Goal: Task Accomplishment & Management: Use online tool/utility

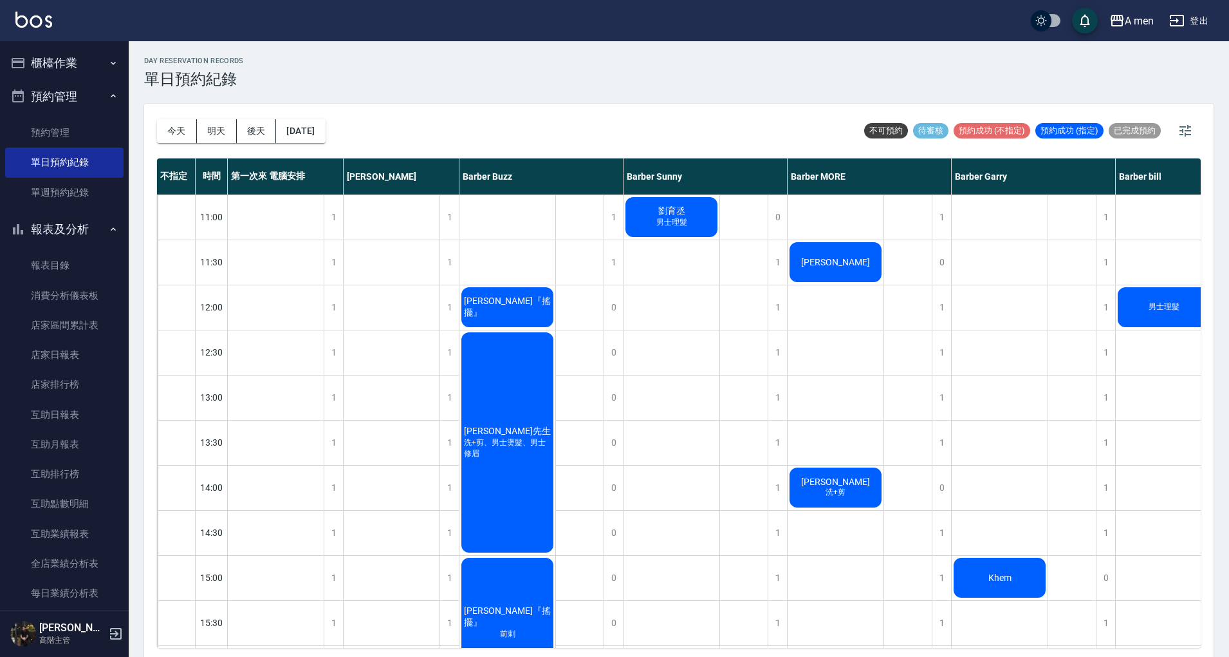
click at [491, 393] on div "吳先生 洗+剪、男士燙髮、男士修眉" at bounding box center [508, 442] width 96 height 224
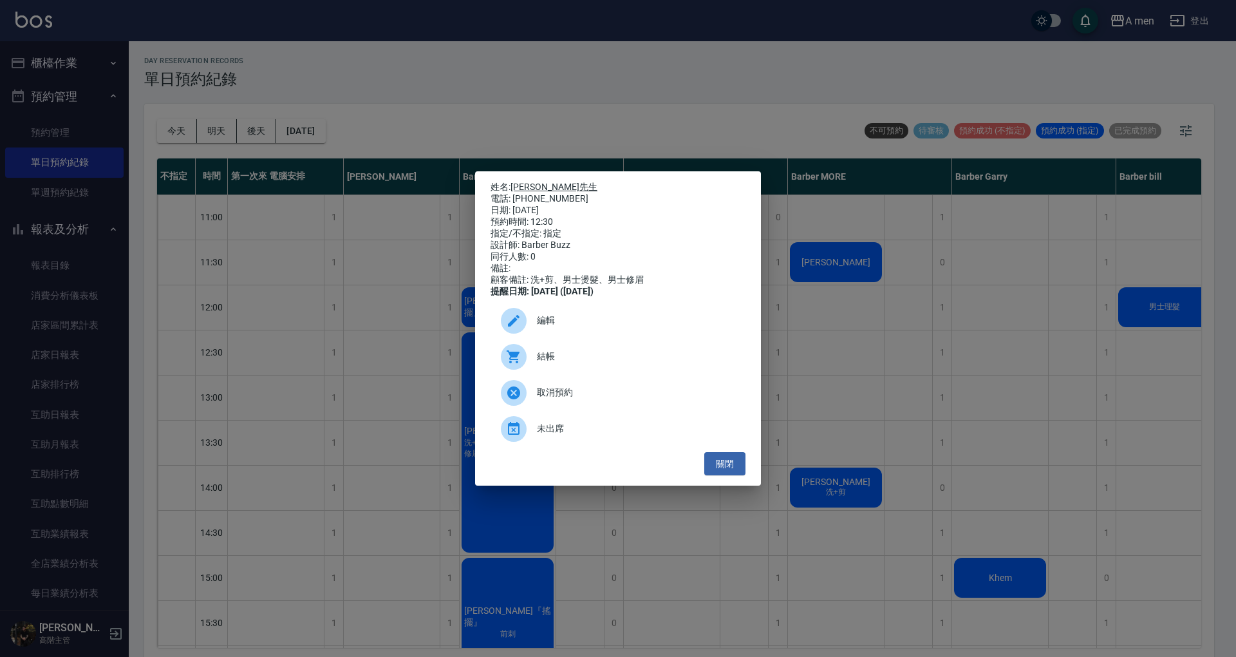
click at [527, 182] on link "[PERSON_NAME]先生" at bounding box center [553, 187] width 87 height 10
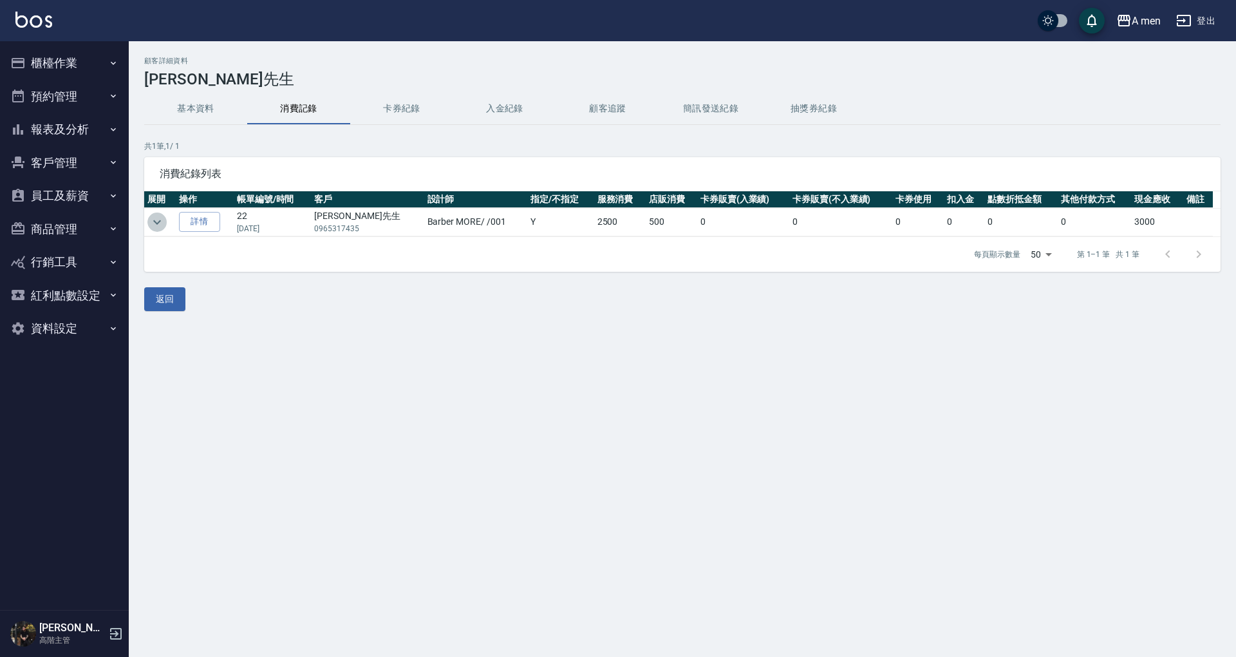
click at [156, 219] on icon "expand row" at bounding box center [156, 221] width 15 height 15
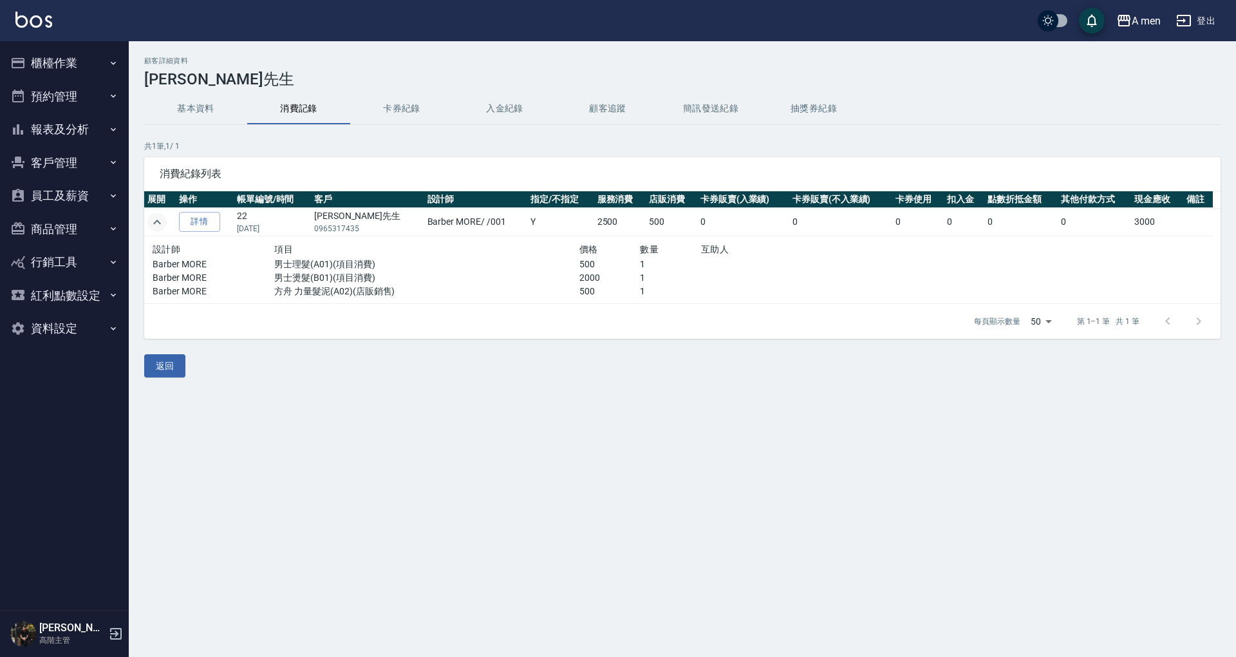
click at [156, 219] on icon "expand row" at bounding box center [156, 221] width 15 height 15
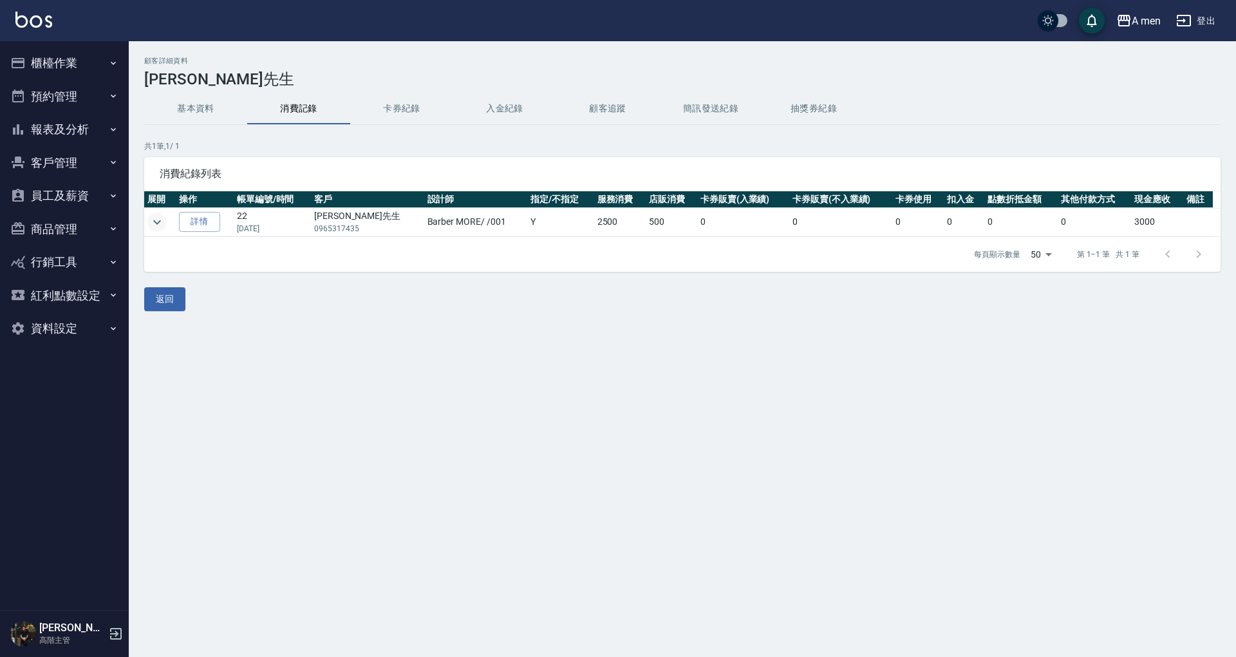
click at [321, 227] on td "[PERSON_NAME]先生 0965317435" at bounding box center [367, 222] width 113 height 28
drag, startPoint x: 323, startPoint y: 228, endPoint x: 366, endPoint y: 230, distance: 42.6
click at [366, 230] on p "0965317435" at bounding box center [367, 229] width 107 height 12
copy p "0965317435"
click at [121, 51] on button "櫃檯作業" at bounding box center [64, 62] width 118 height 33
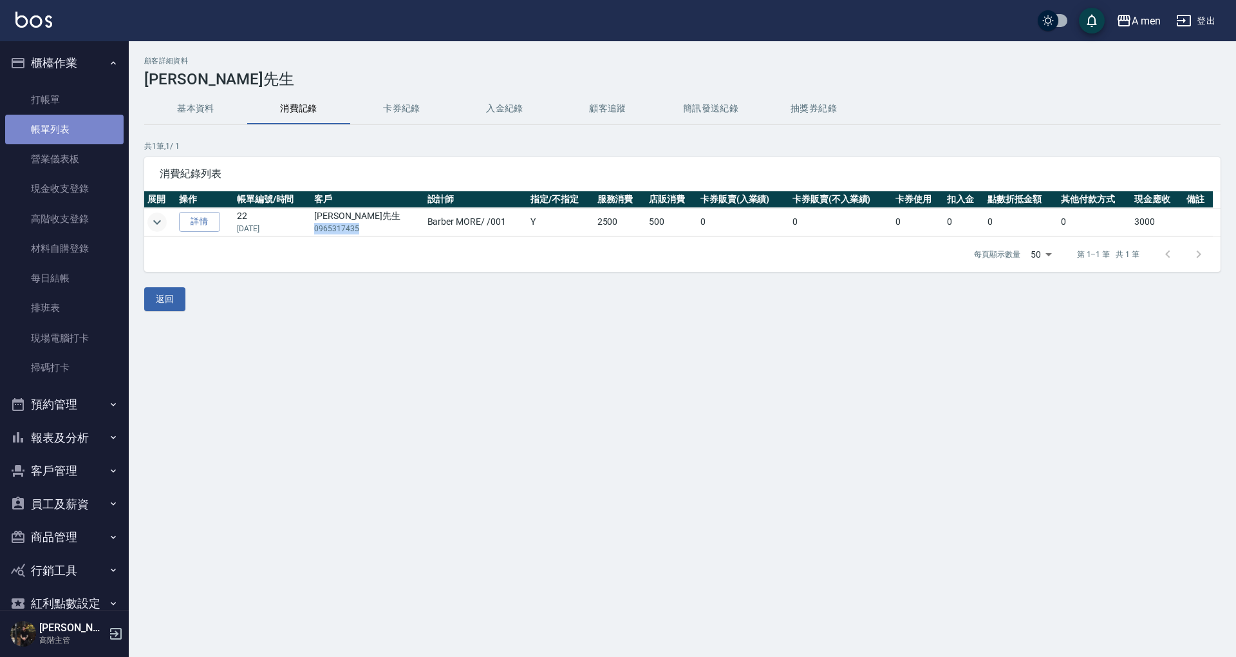
click at [103, 131] on link "帳單列表" at bounding box center [64, 130] width 118 height 30
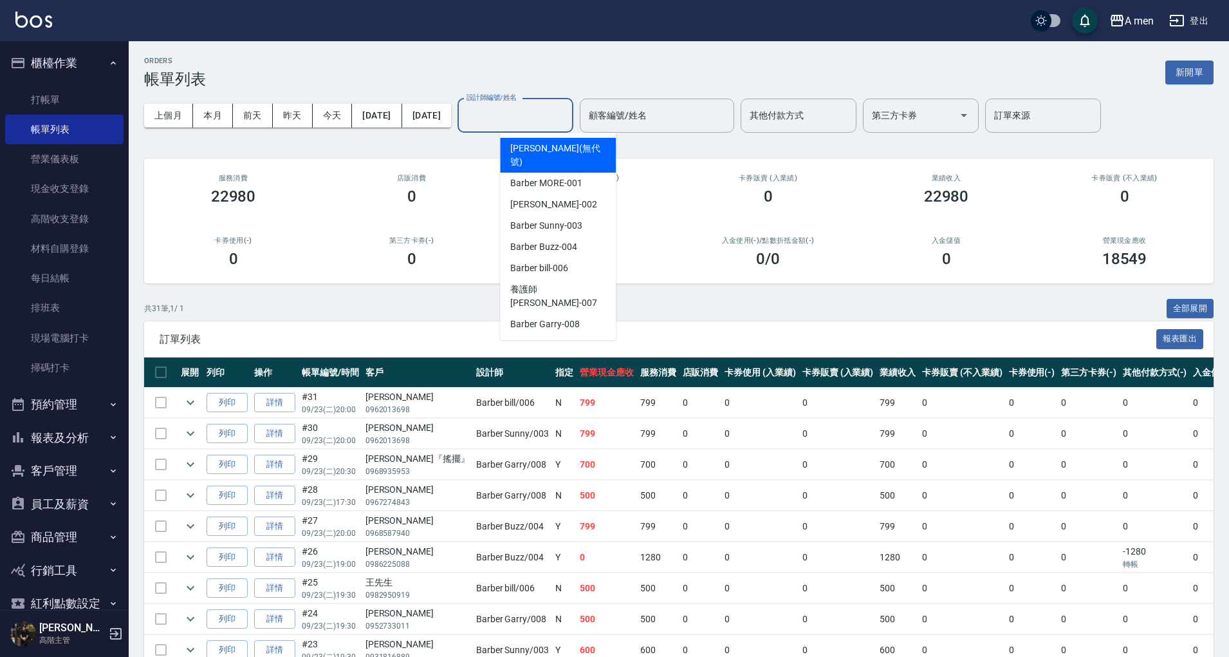
click at [545, 121] on input "設計師編號/姓名" at bounding box center [515, 115] width 104 height 23
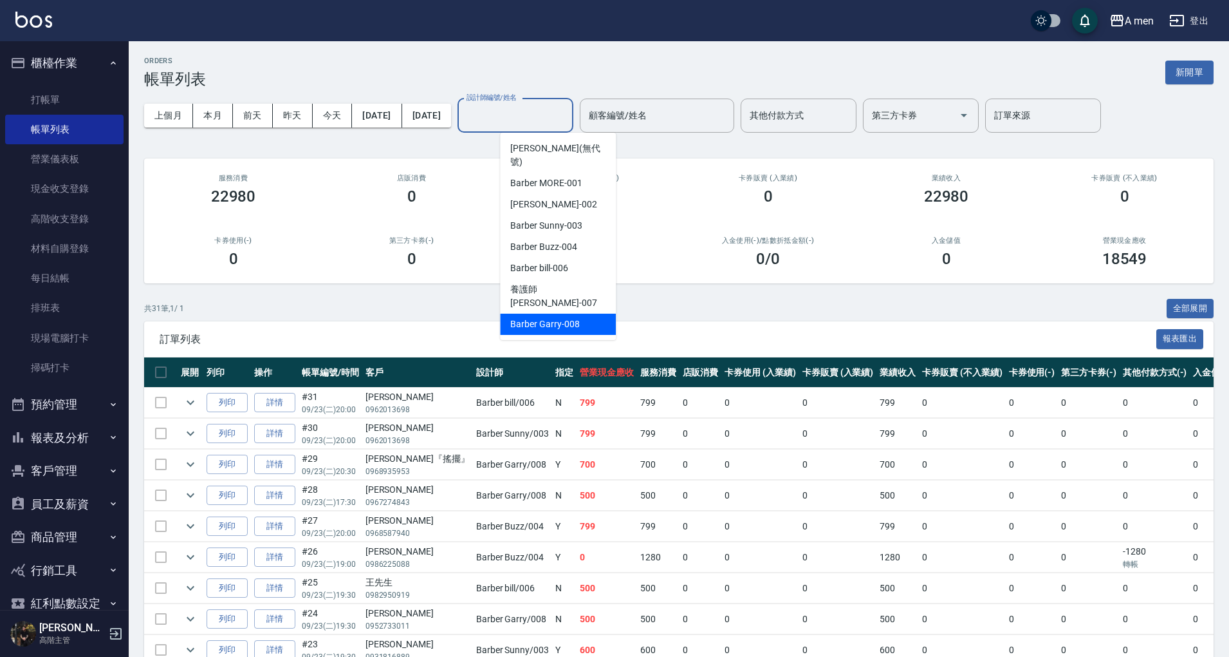
click at [557, 317] on span "Barber Garry -008" at bounding box center [544, 324] width 69 height 14
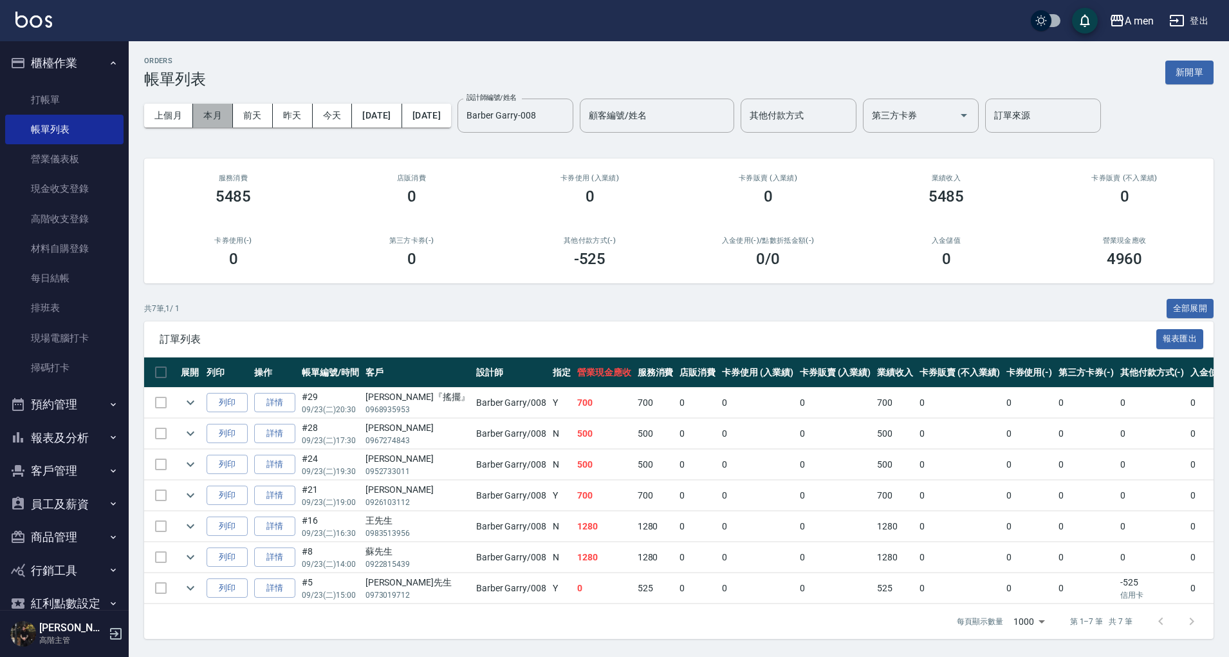
click at [220, 120] on button "本月" at bounding box center [213, 116] width 40 height 24
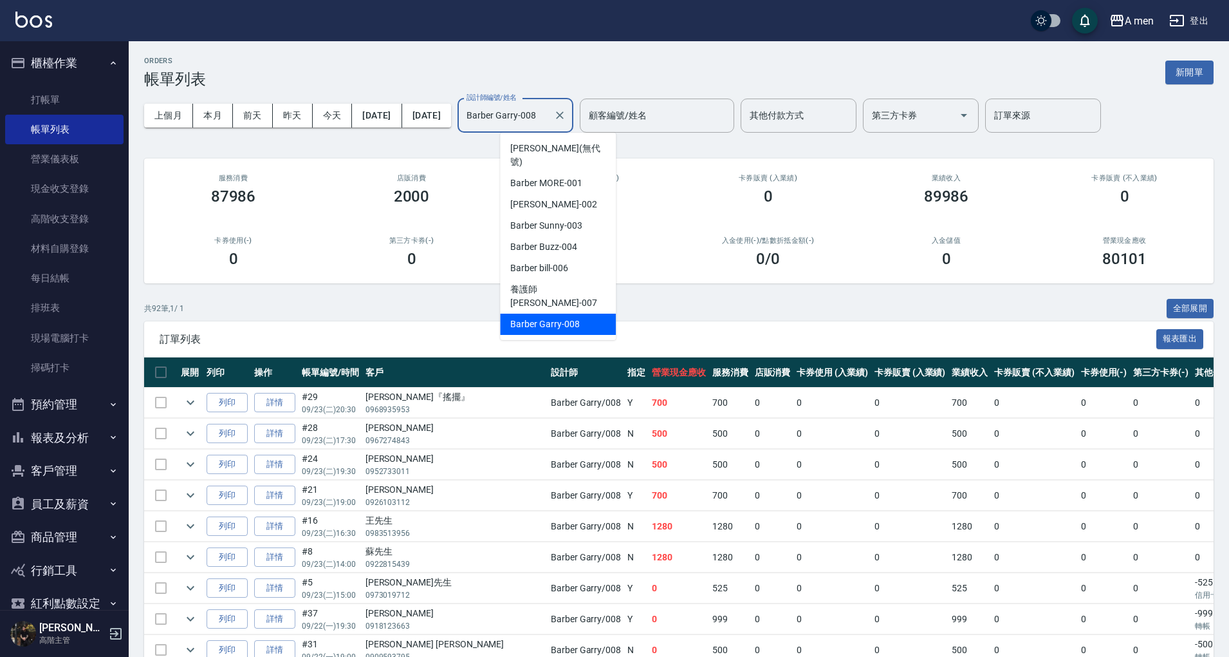
click at [548, 124] on input "Barber Garry-008" at bounding box center [505, 115] width 85 height 23
click at [568, 219] on span "Barber Sunny -003" at bounding box center [545, 226] width 71 height 14
type input "Barber Sunny -003"
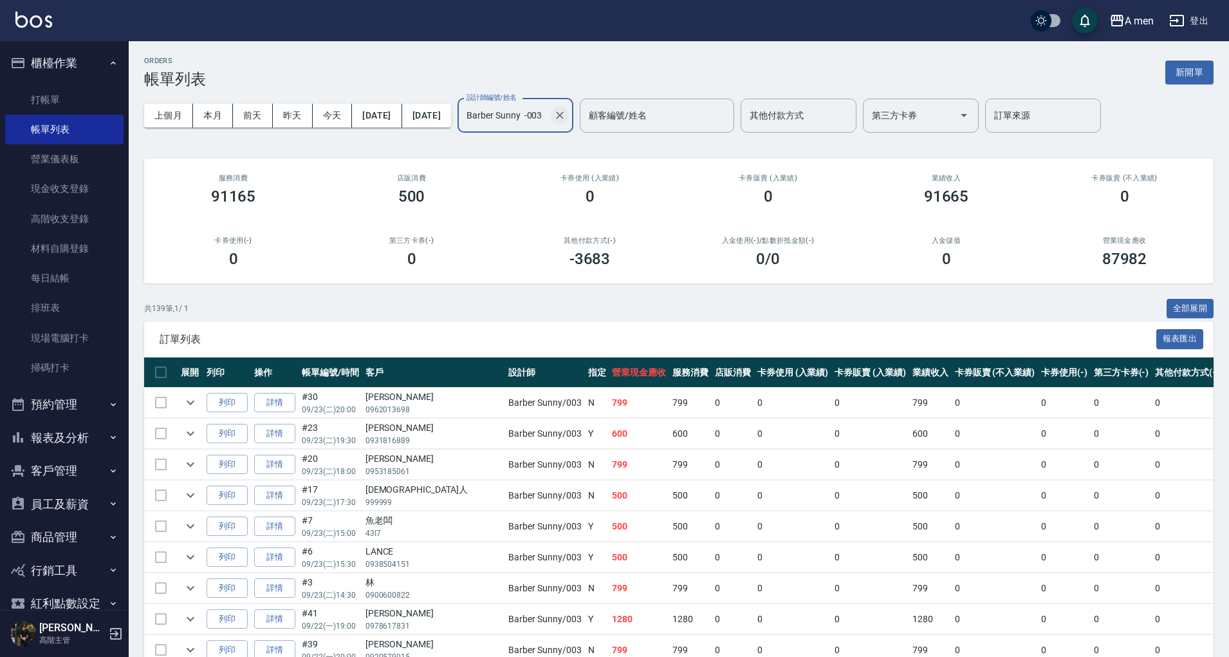
click at [566, 121] on icon "Clear" at bounding box center [560, 115] width 13 height 13
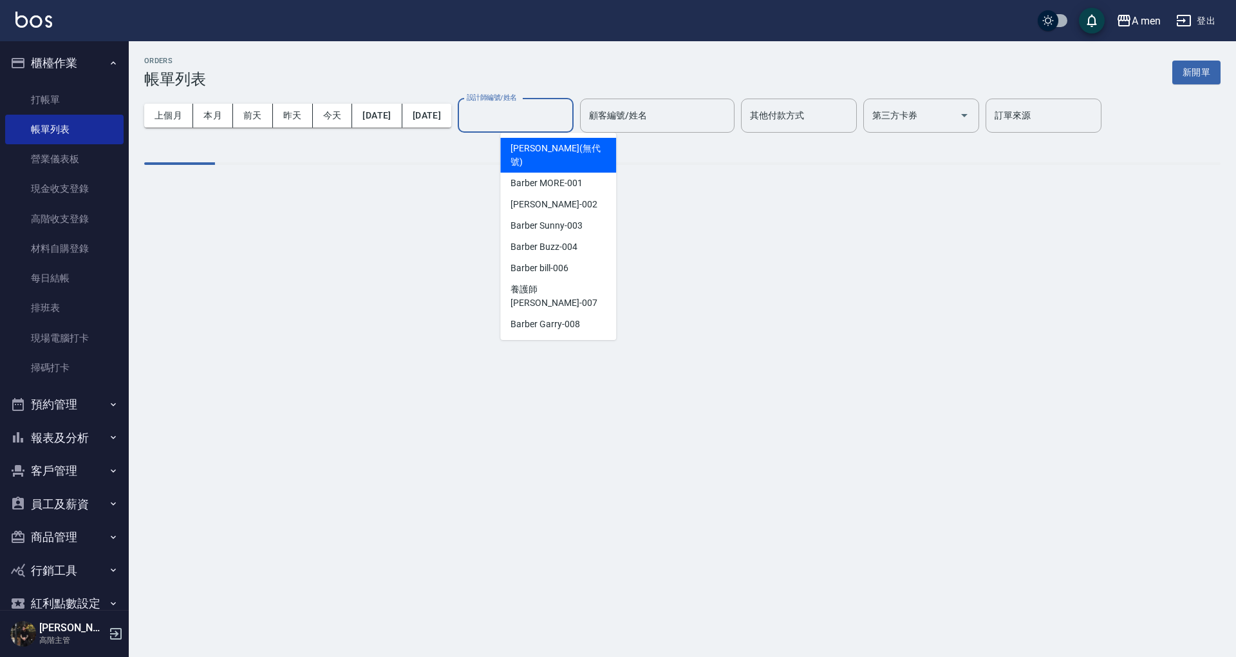
click at [568, 122] on input "設計師編號/姓名" at bounding box center [515, 115] width 104 height 23
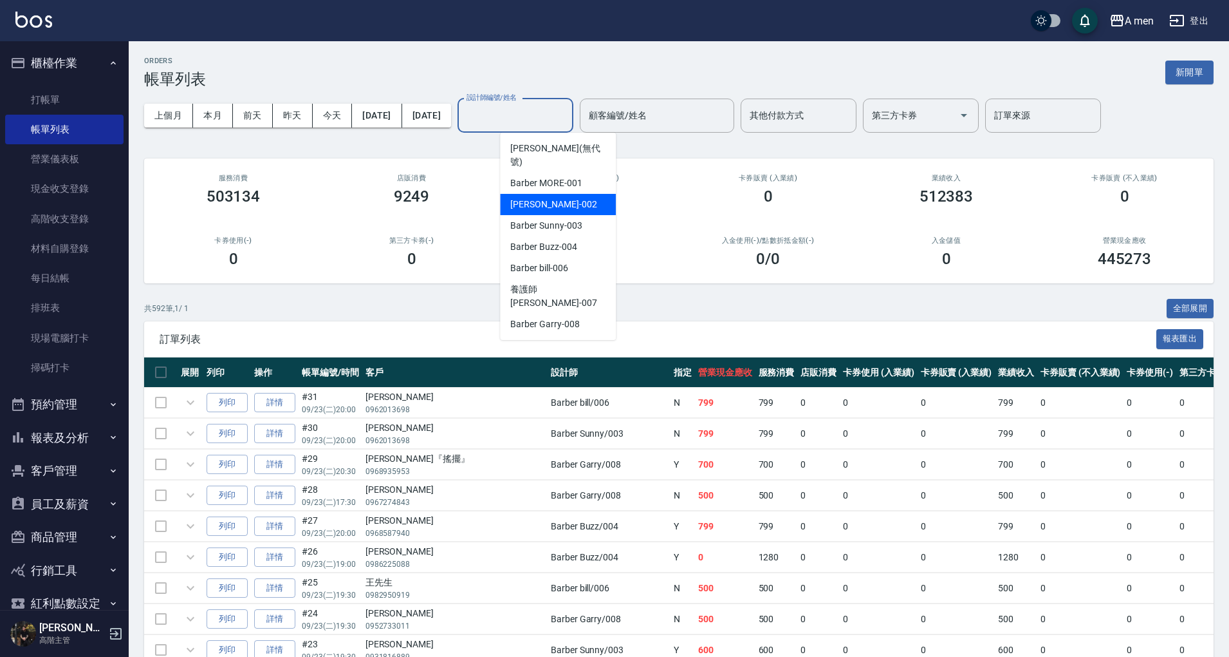
click at [568, 261] on span "Barber bill -006" at bounding box center [538, 268] width 57 height 14
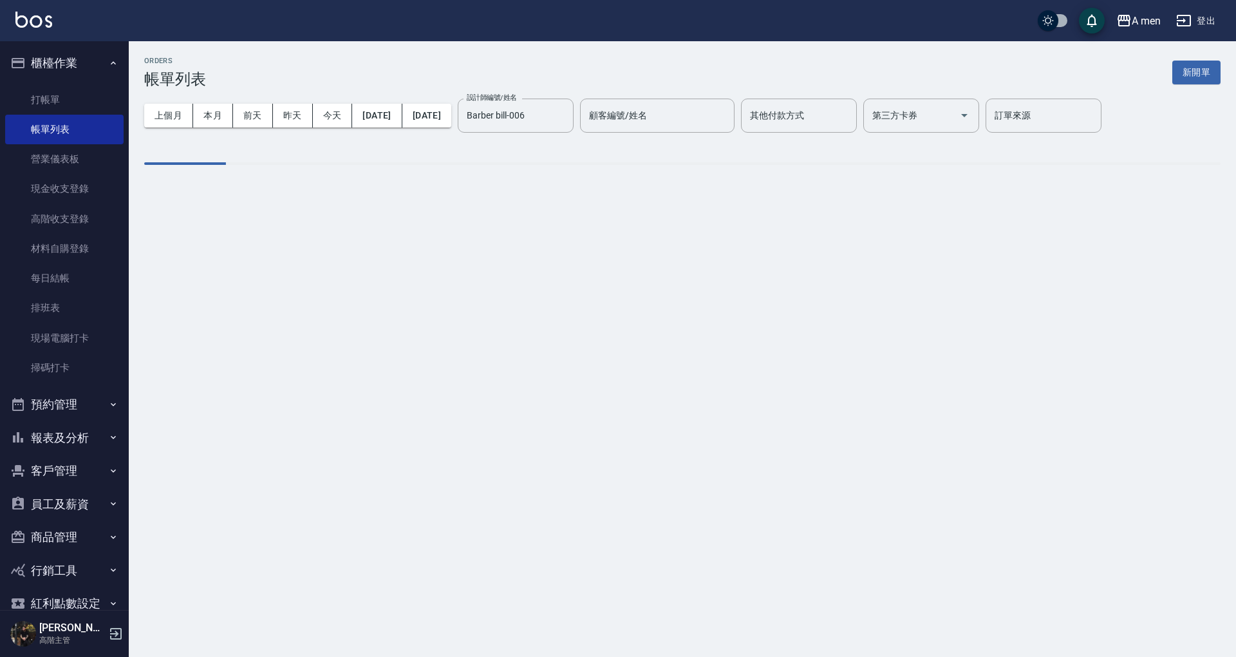
click at [573, 256] on div "ORDERS 帳單列表 新開單 上個月 本月 [DATE] [DATE] [DATE] [DATE] [DATE] 設計師編號/姓名 Barber bill-…" at bounding box center [618, 328] width 1236 height 657
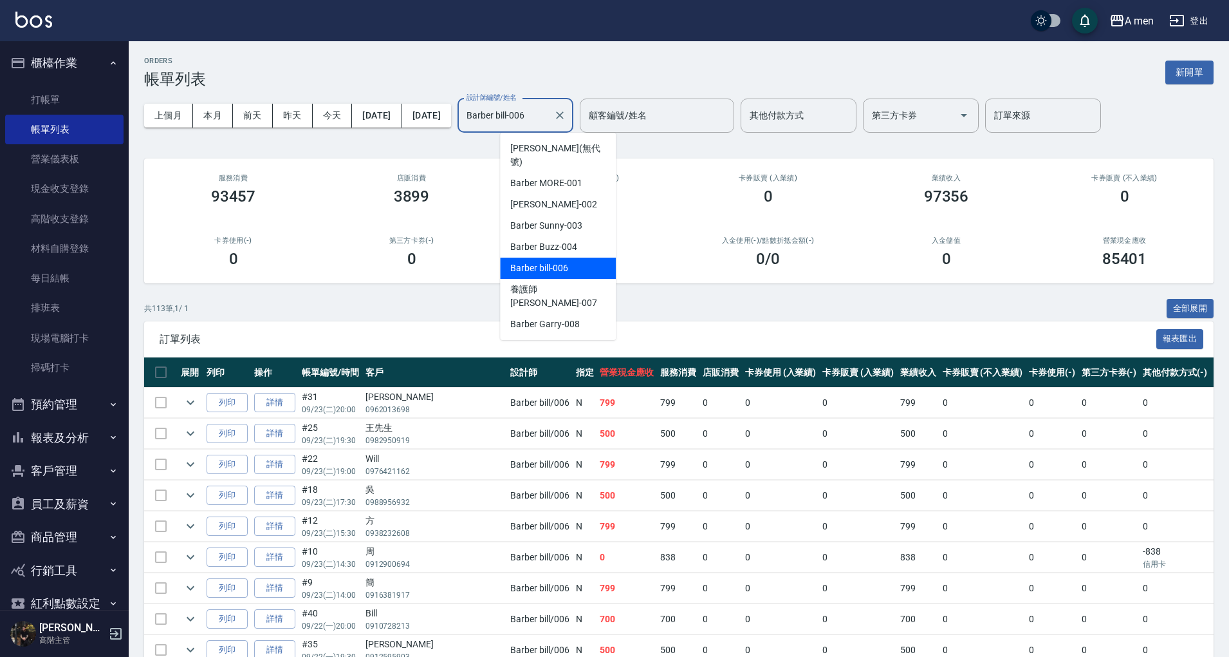
click at [548, 112] on input "Barber bill-006" at bounding box center [505, 115] width 85 height 23
click at [590, 173] on div "Barber MORE -001" at bounding box center [558, 183] width 116 height 21
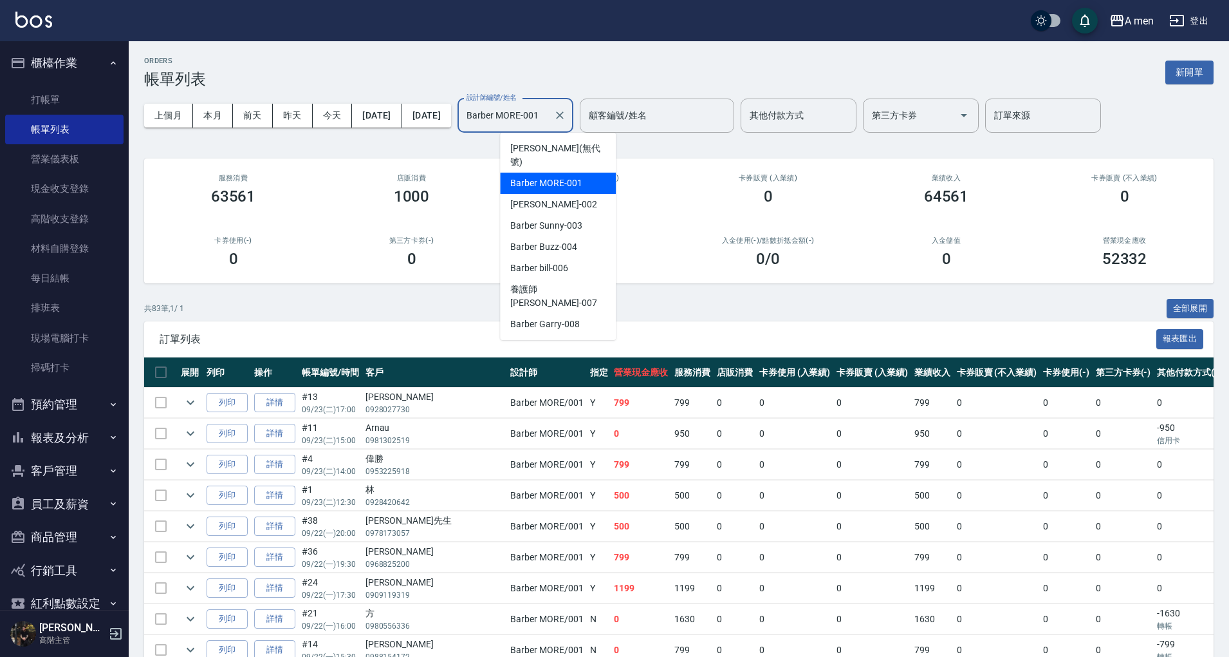
click at [548, 109] on input "Barber MORE-001" at bounding box center [505, 115] width 85 height 23
click at [591, 236] on div "Barber Buzz -004" at bounding box center [558, 246] width 116 height 21
type input "Barber Buzz-004"
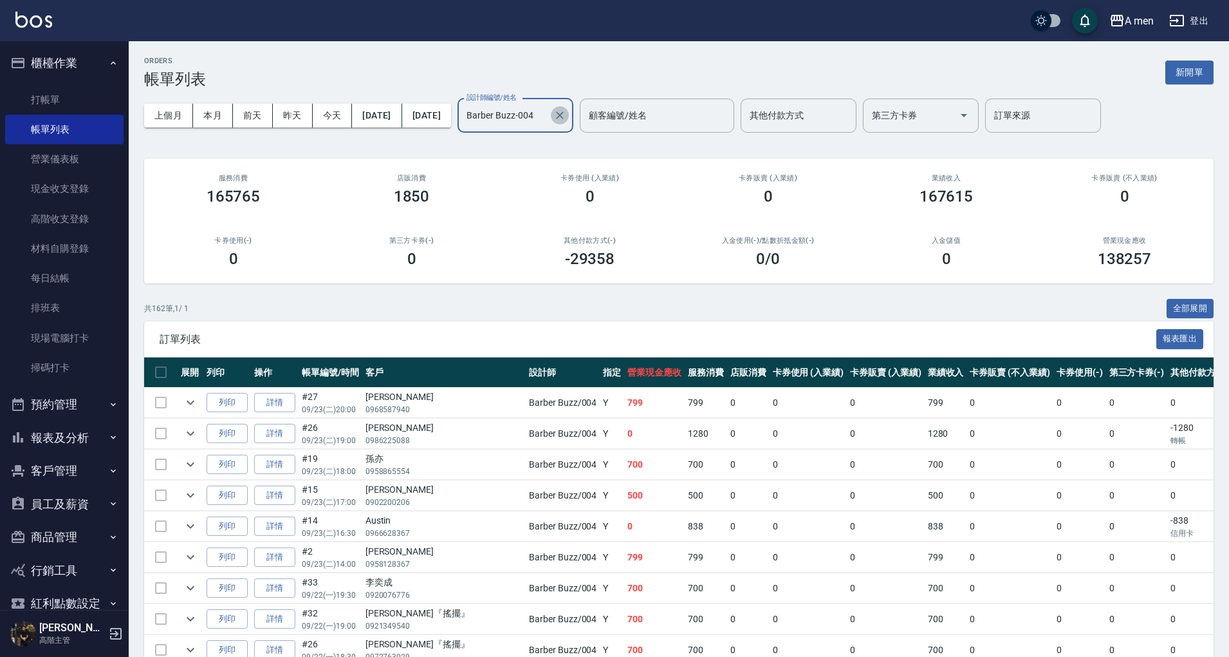
click at [566, 109] on icon "Clear" at bounding box center [560, 115] width 13 height 13
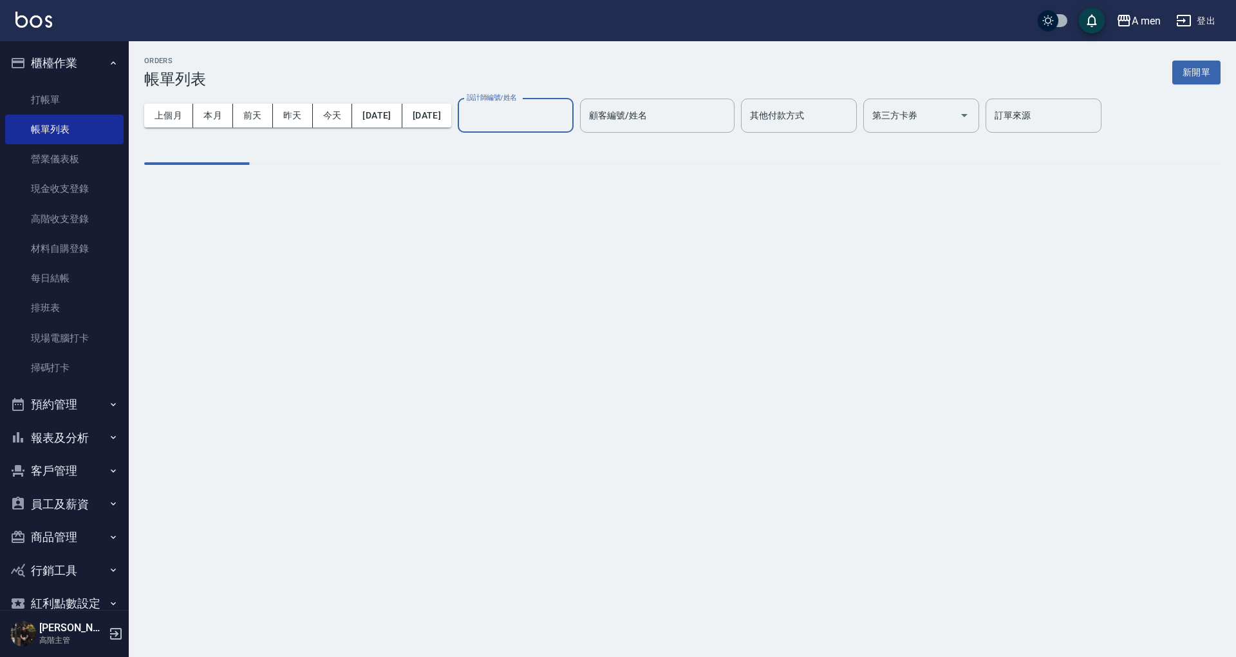
click at [573, 127] on div "設計師編號/姓名" at bounding box center [516, 115] width 116 height 34
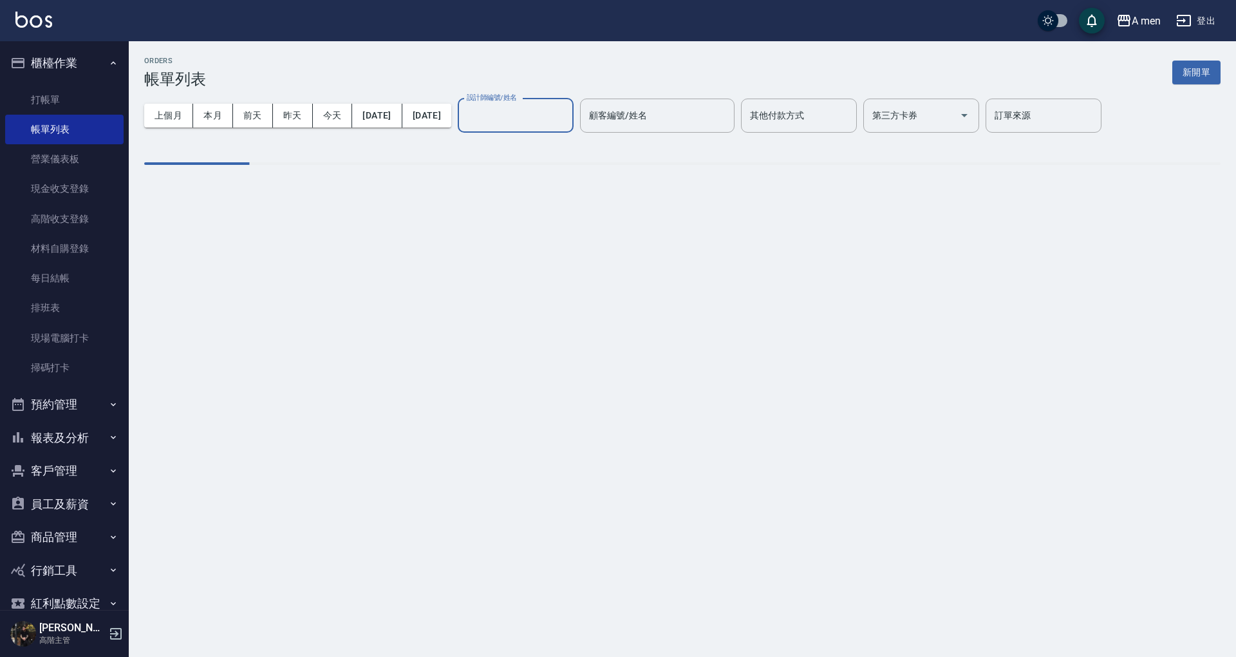
click at [573, 127] on div "設計師編號/姓名" at bounding box center [516, 115] width 116 height 34
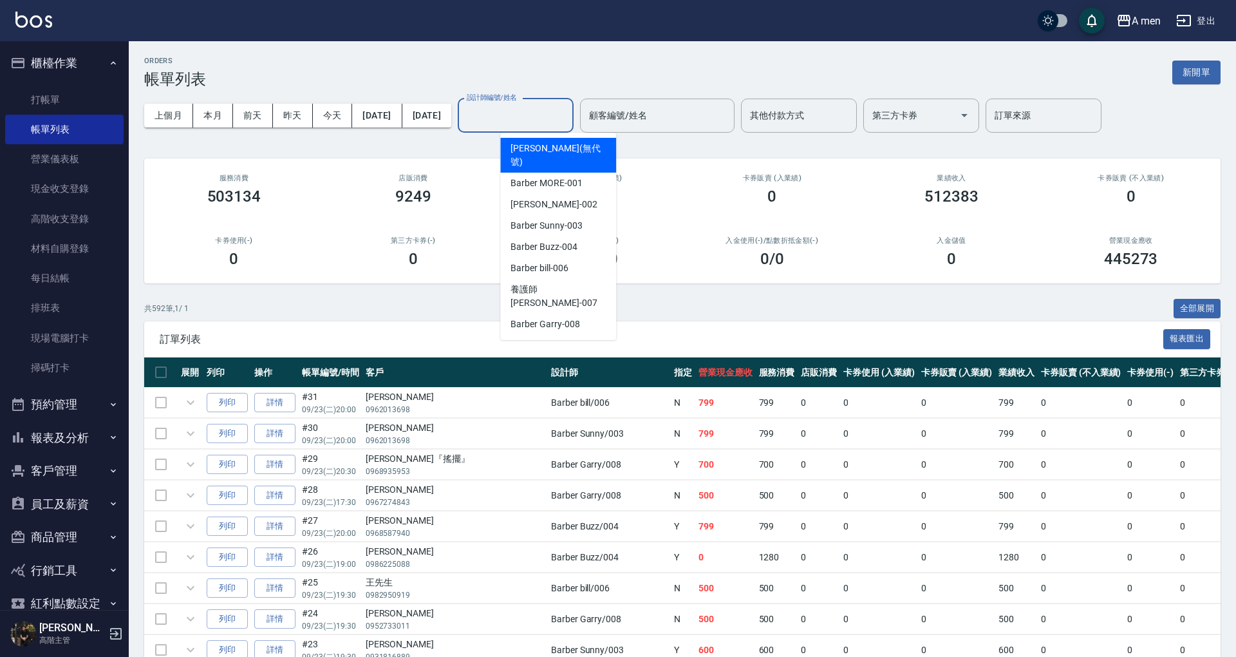
click at [584, 93] on div "上個月 本月 [DATE] [DATE] [DATE] [DATE] [DATE] 設計師編號/姓名 設計師編號/姓名 顧客編號/姓名 顧客編號/姓名 其他付…" at bounding box center [682, 115] width 1076 height 55
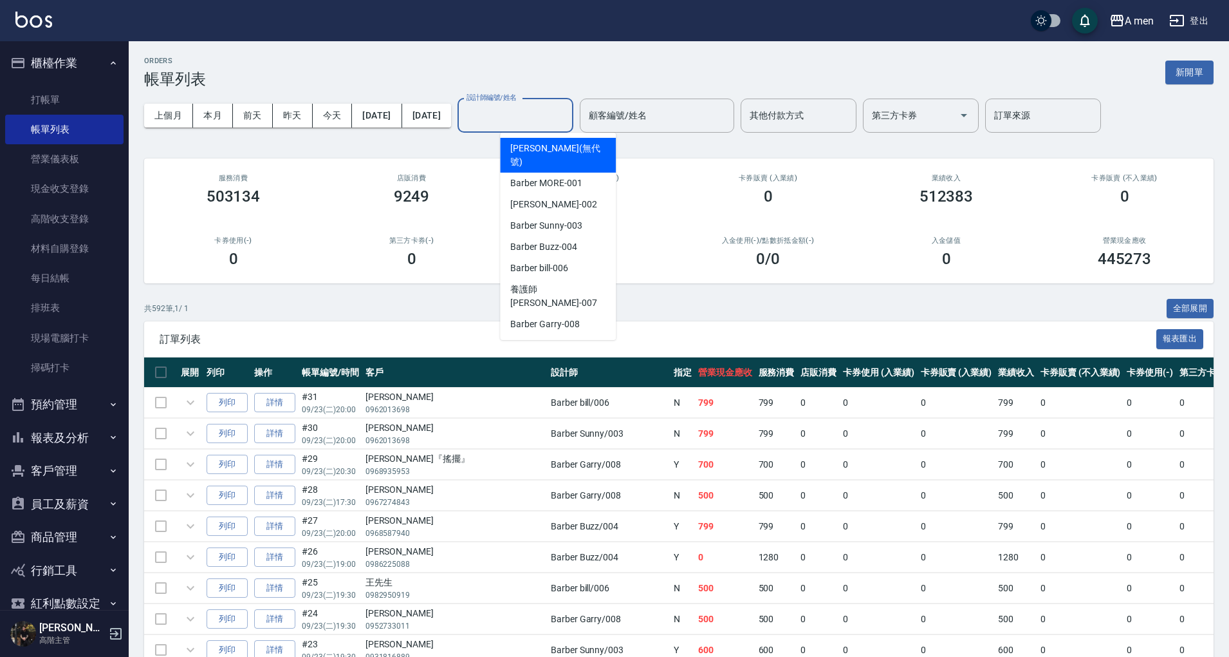
click at [590, 76] on div "ORDERS 帳單列表 新開單" at bounding box center [679, 73] width 1070 height 32
click at [566, 121] on div "設計師編號/姓名 設計師編號/姓名" at bounding box center [516, 115] width 116 height 34
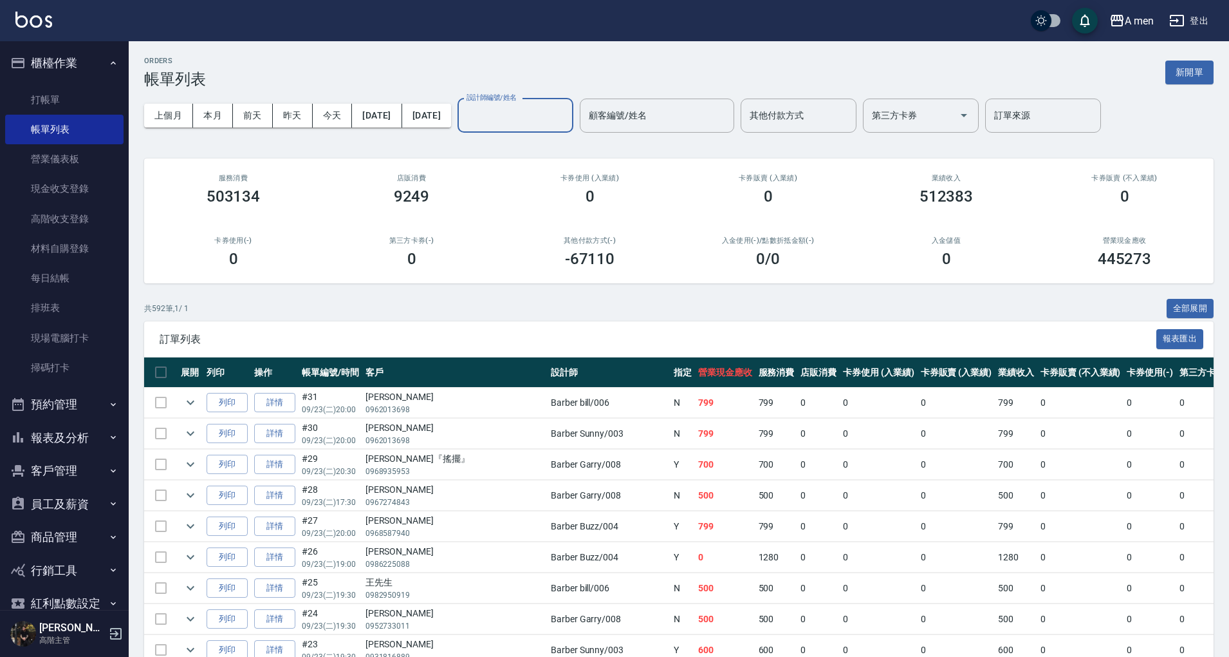
click at [568, 115] on input "設計師編號/姓名" at bounding box center [515, 115] width 104 height 23
click at [595, 67] on div "ORDERS 帳單列表 新開單" at bounding box center [679, 73] width 1070 height 32
click at [568, 121] on input "設計師編號/姓名" at bounding box center [515, 115] width 104 height 23
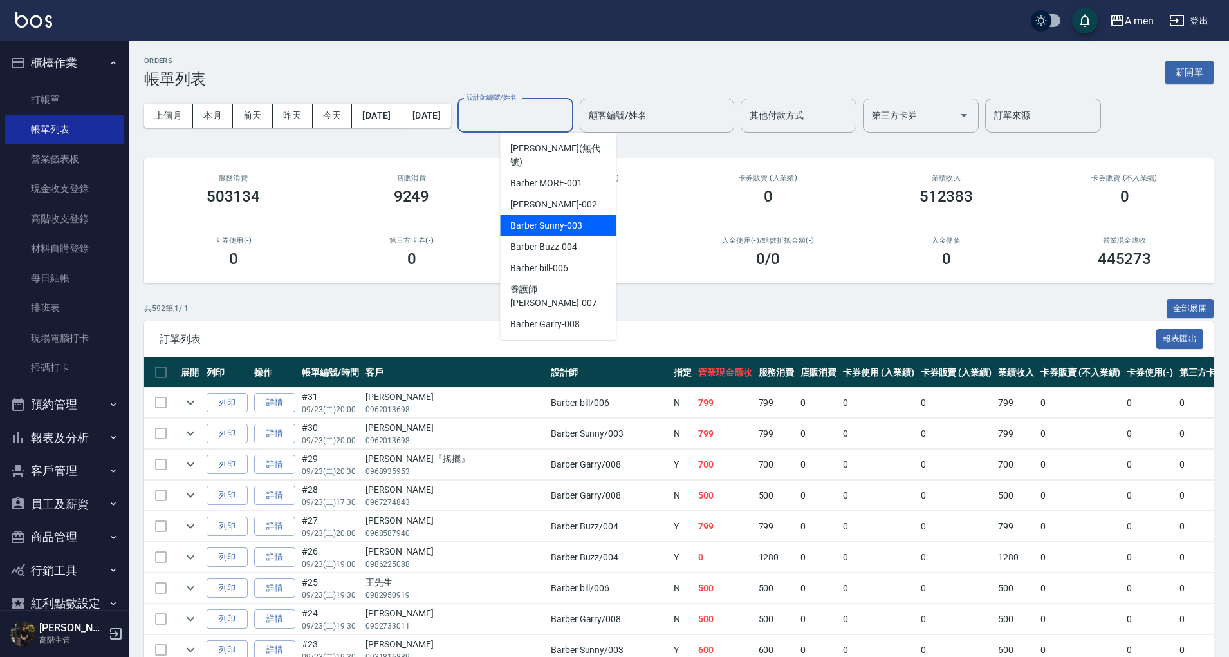
click at [568, 219] on span "Barber Sunny -003" at bounding box center [545, 226] width 71 height 14
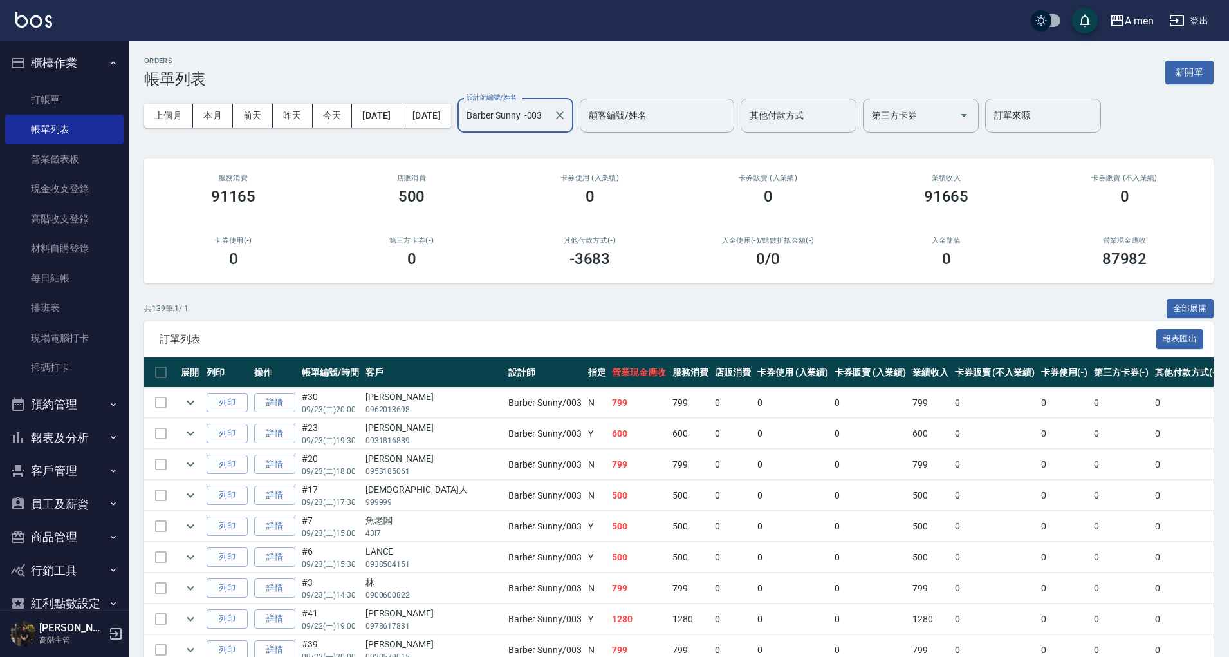
click at [1038, 176] on div "卡券販賣 (不入業績) 0" at bounding box center [1125, 189] width 178 height 62
click at [705, 127] on div "顧客編號/姓名" at bounding box center [657, 115] width 154 height 34
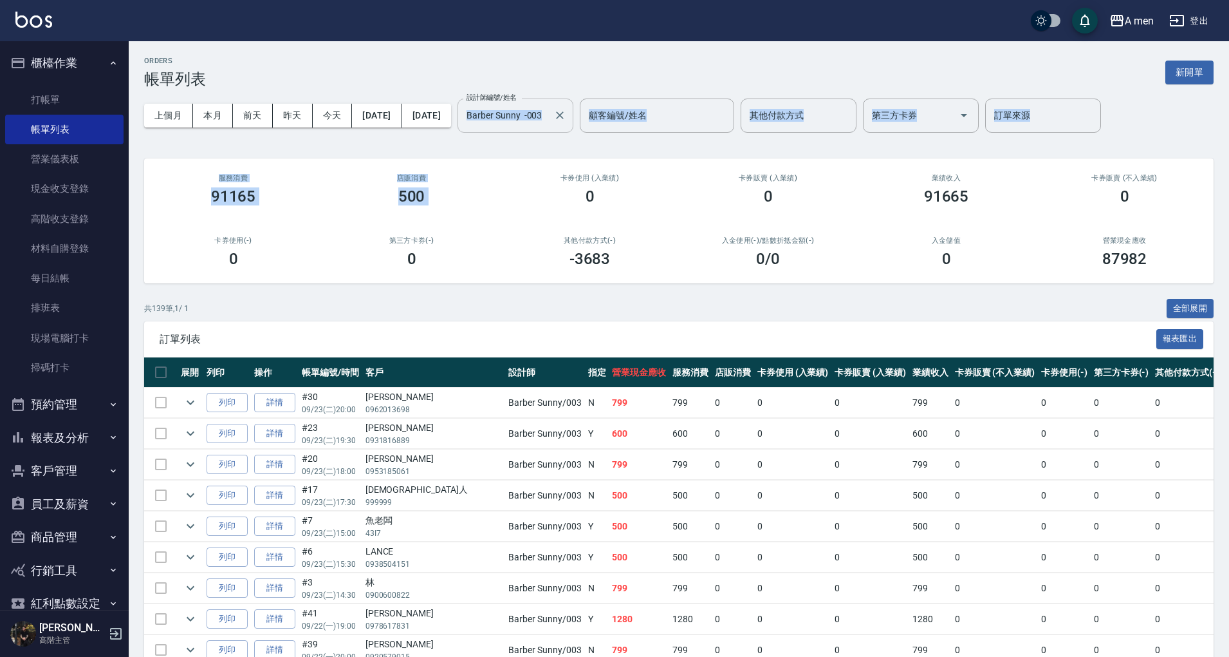
drag, startPoint x: 516, startPoint y: 146, endPoint x: 545, endPoint y: 112, distance: 44.3
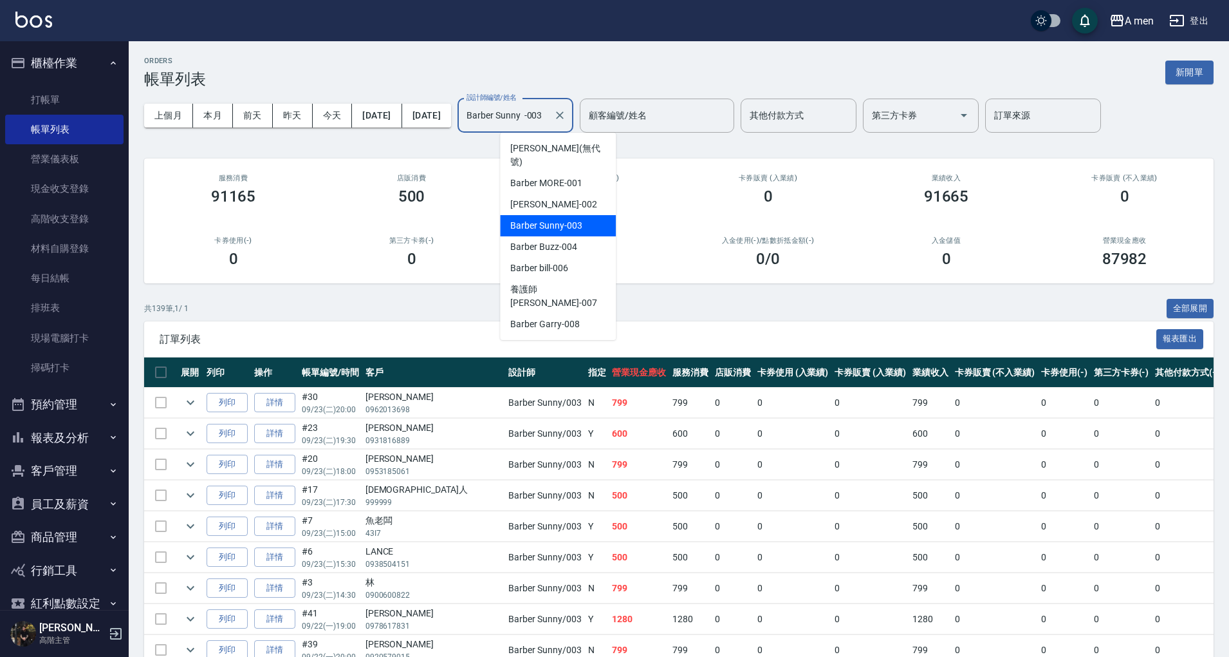
click at [545, 112] on input "Barber Sunny -003" at bounding box center [505, 115] width 85 height 23
click at [563, 240] on span "Barber Buzz -004" at bounding box center [543, 247] width 66 height 14
type input "Barber Buzz-004"
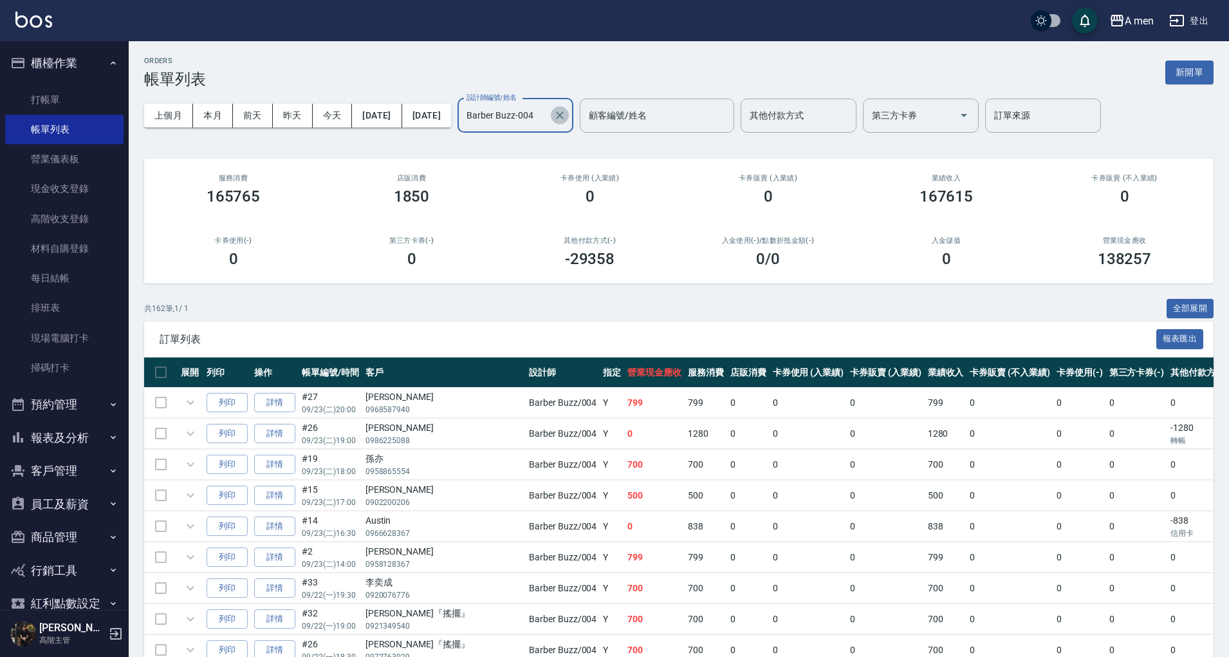
click at [566, 112] on icon "Clear" at bounding box center [560, 115] width 13 height 13
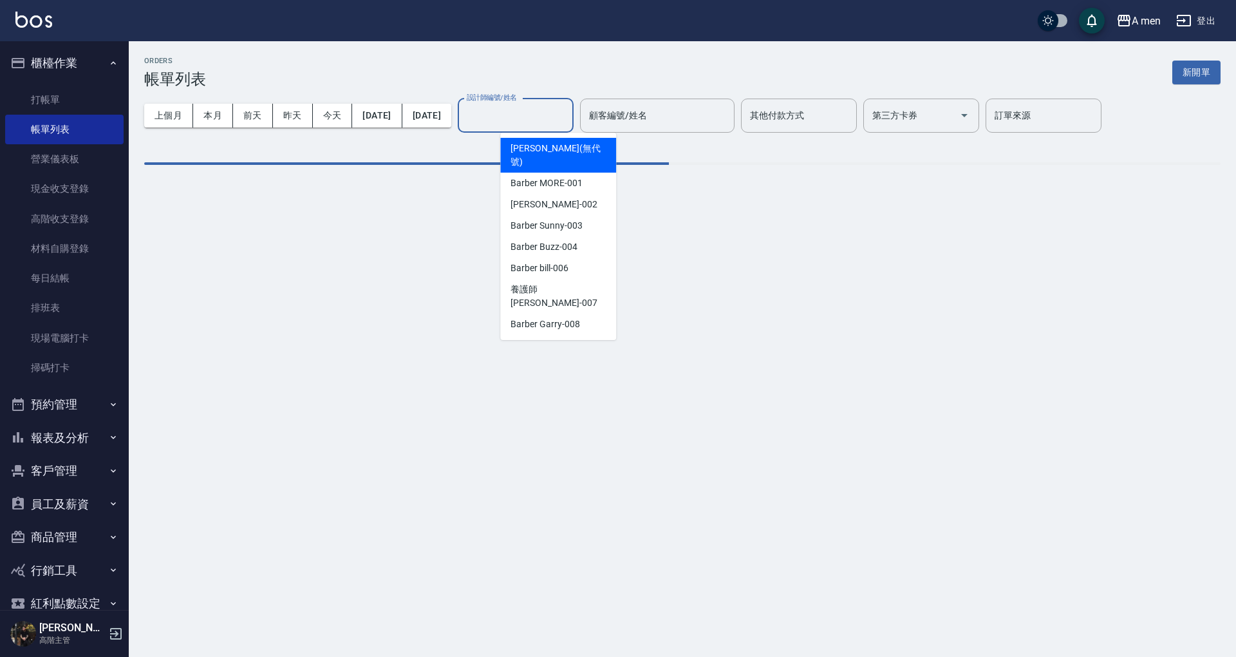
click at [568, 112] on input "設計師編號/姓名" at bounding box center [515, 115] width 104 height 23
click at [578, 70] on div "ORDERS 帳單列表 新開單" at bounding box center [682, 73] width 1076 height 32
click at [553, 112] on input "設計師編號/姓名" at bounding box center [515, 115] width 104 height 23
click at [630, 59] on div "ORDERS 帳單列表 新開單" at bounding box center [682, 73] width 1076 height 32
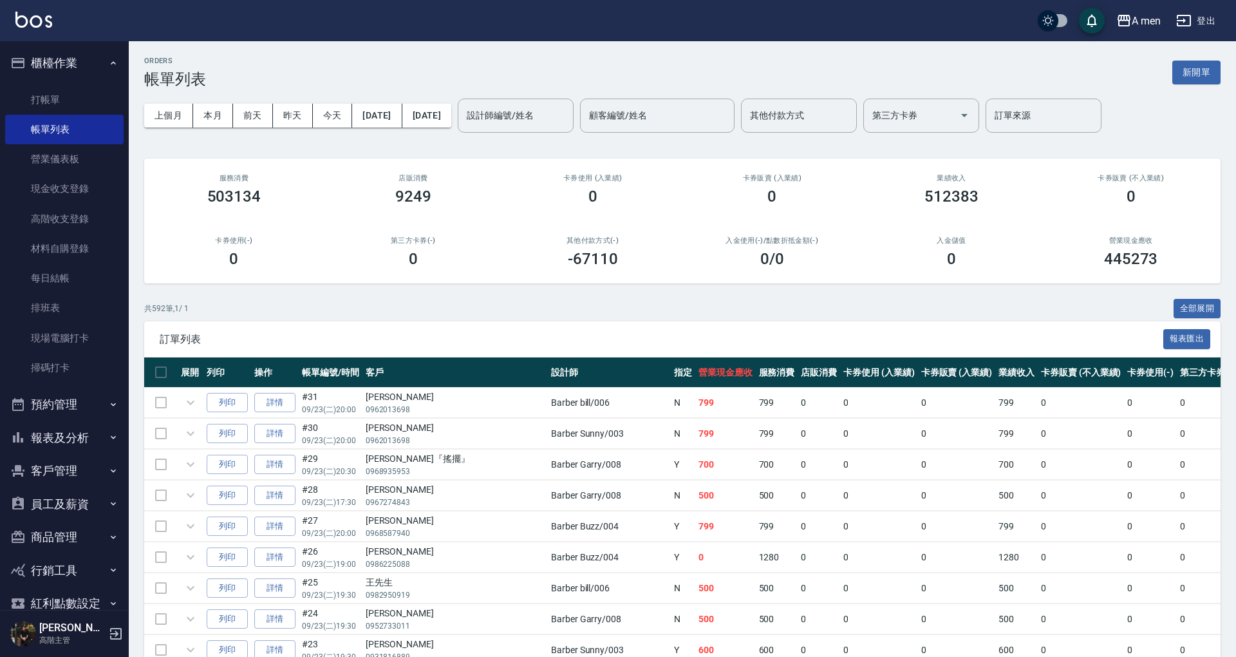
click at [630, 59] on div "ORDERS 帳單列表 新開單" at bounding box center [682, 73] width 1076 height 32
click at [611, 84] on div "ORDERS 帳單列表 新開單" at bounding box center [679, 73] width 1070 height 32
click at [205, 80] on h3 "帳單列表" at bounding box center [175, 79] width 62 height 18
click at [158, 59] on h2 "ORDERS" at bounding box center [175, 61] width 62 height 8
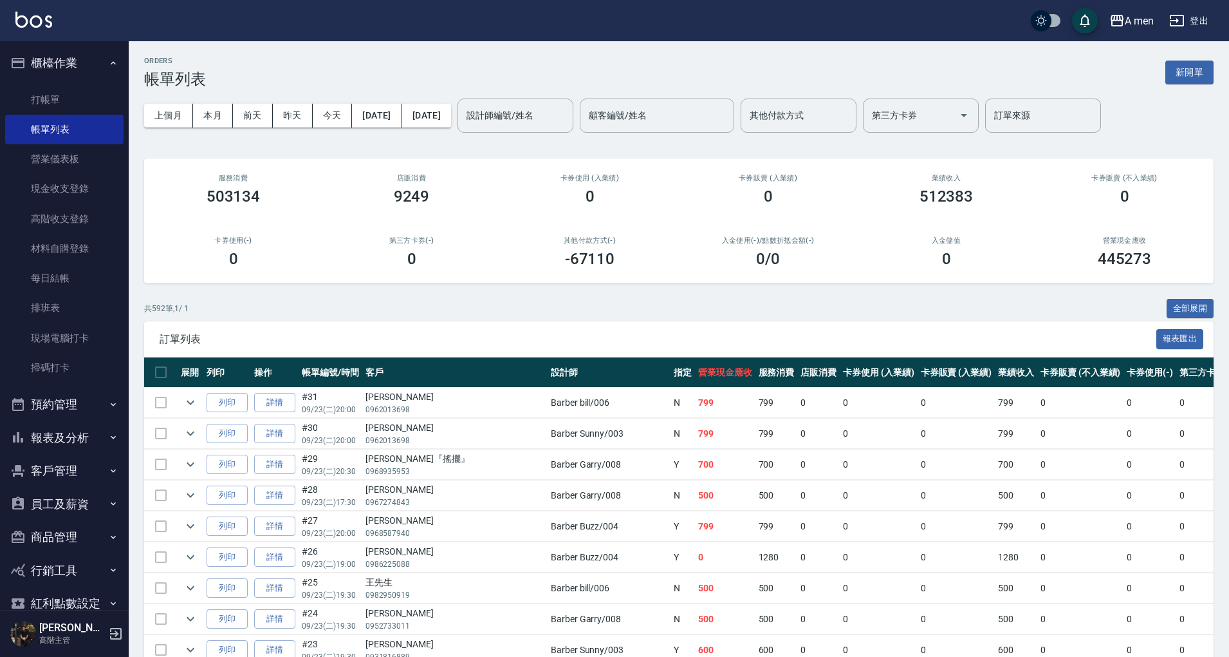
drag, startPoint x: 158, startPoint y: 59, endPoint x: 174, endPoint y: 56, distance: 15.8
click at [215, 114] on button "本月" at bounding box center [213, 116] width 40 height 24
click at [623, 251] on div "-67110" at bounding box center [589, 259] width 147 height 18
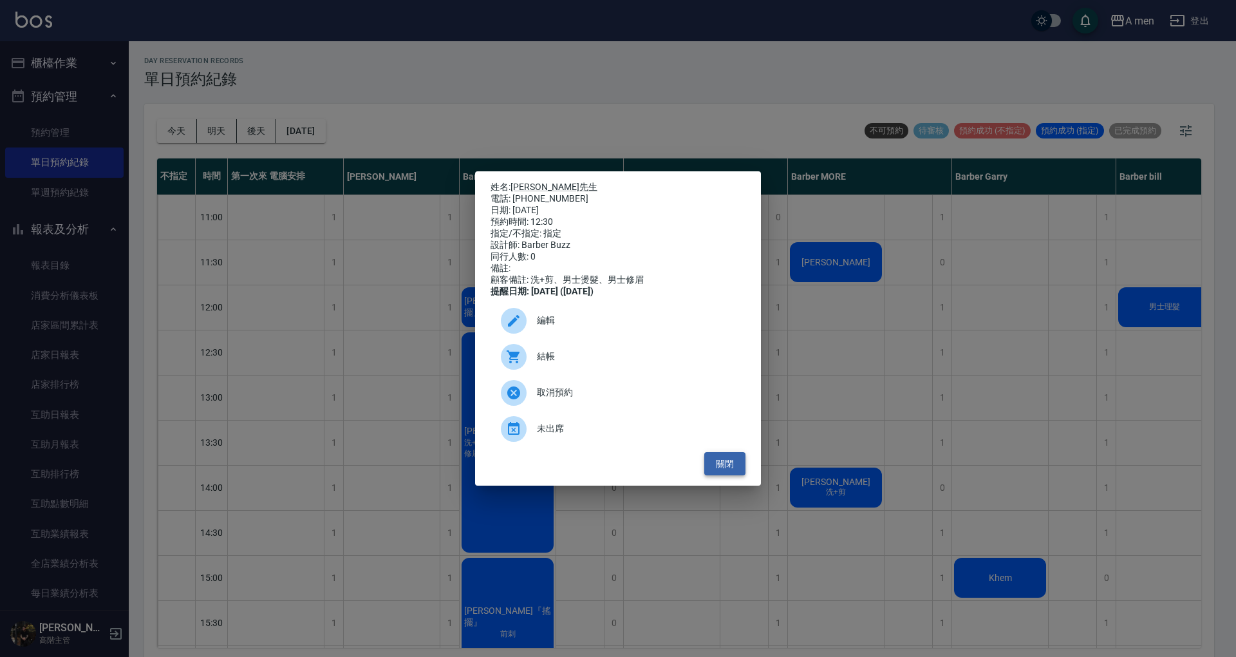
click at [725, 476] on button "關閉" at bounding box center [724, 464] width 41 height 24
